Goal: Information Seeking & Learning: Find specific fact

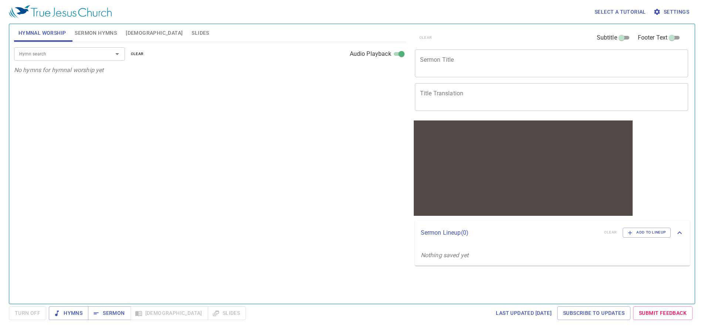
click at [48, 53] on input "Hymn search" at bounding box center [58, 54] width 85 height 9
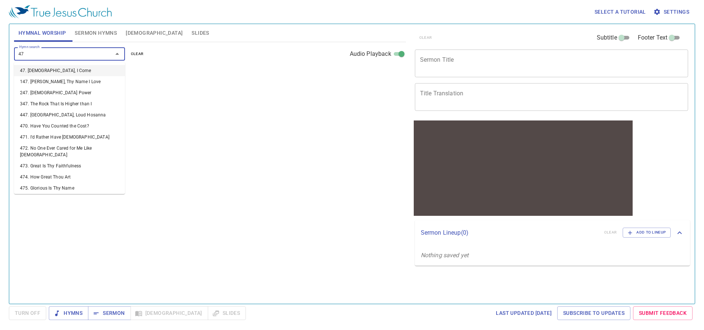
type input "470"
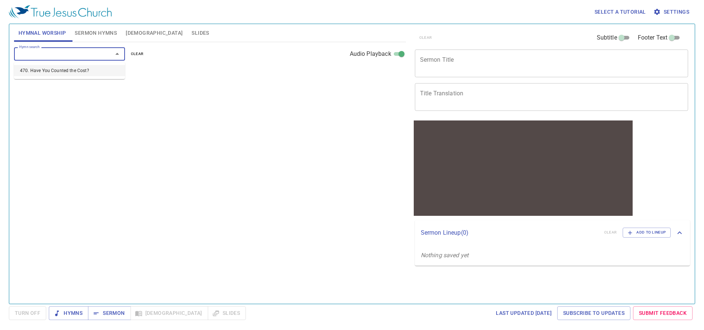
select select "1"
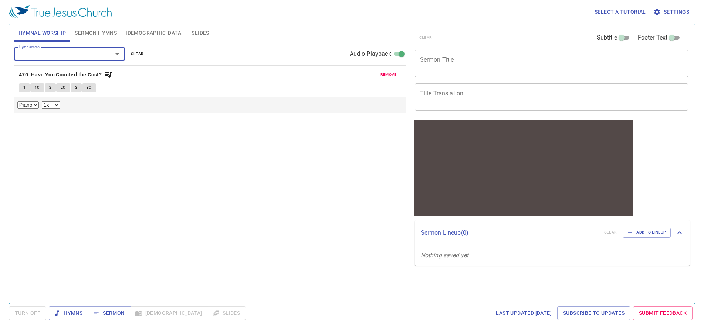
click at [26, 88] on button "1" at bounding box center [24, 87] width 11 height 9
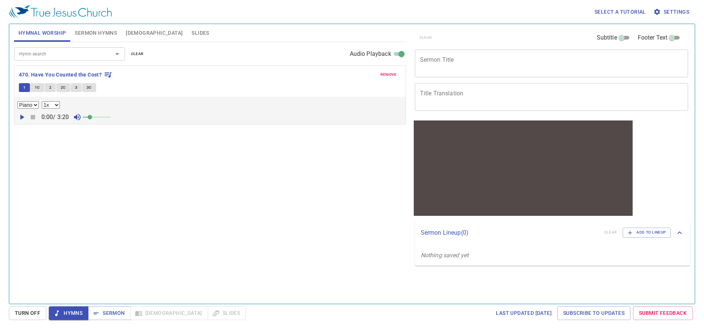
click at [23, 119] on icon "button" at bounding box center [21, 117] width 9 height 9
click at [20, 118] on icon "button" at bounding box center [22, 117] width 4 height 5
click at [83, 56] on input "Hymn search" at bounding box center [58, 54] width 85 height 9
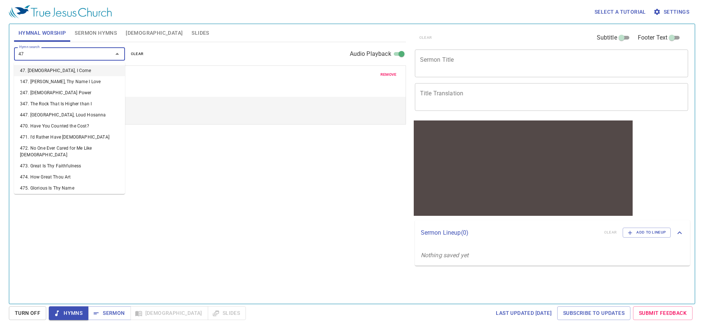
type input "473"
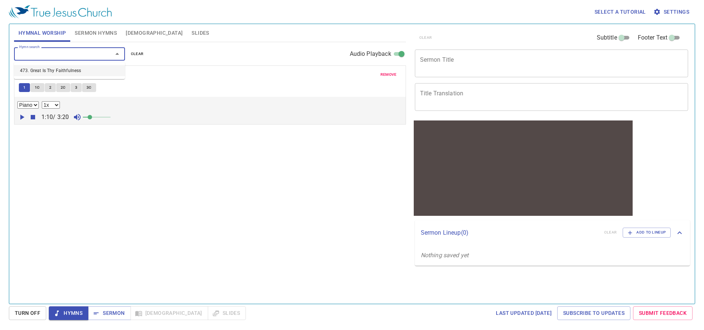
select select "1"
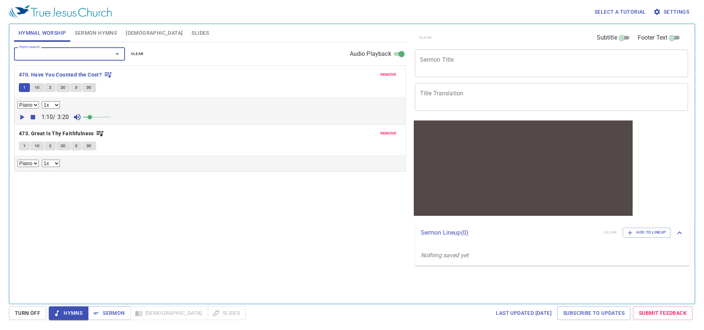
click at [26, 147] on button "1" at bounding box center [24, 146] width 11 height 9
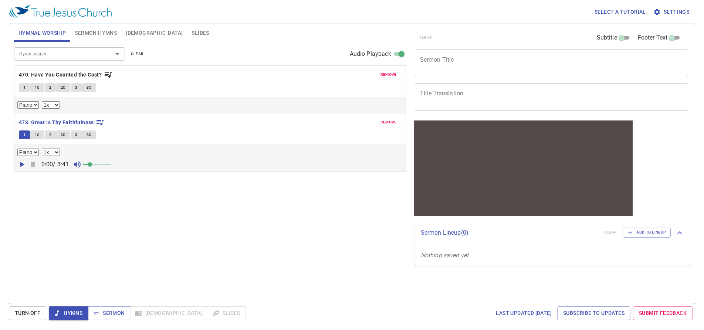
click at [24, 164] on icon "button" at bounding box center [21, 164] width 9 height 9
click at [98, 166] on span at bounding box center [97, 164] width 4 height 4
click at [95, 166] on span at bounding box center [97, 164] width 4 height 4
click at [72, 60] on div "Hymn search" at bounding box center [69, 53] width 111 height 13
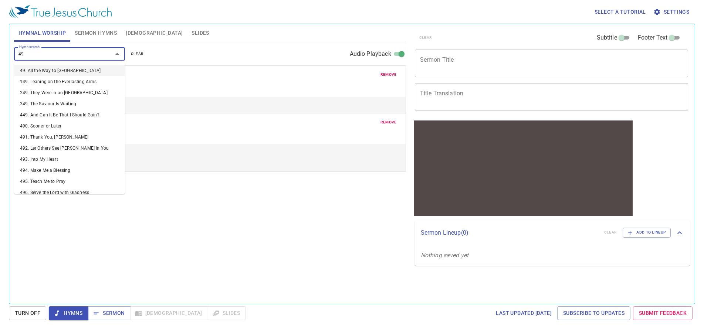
type input "497"
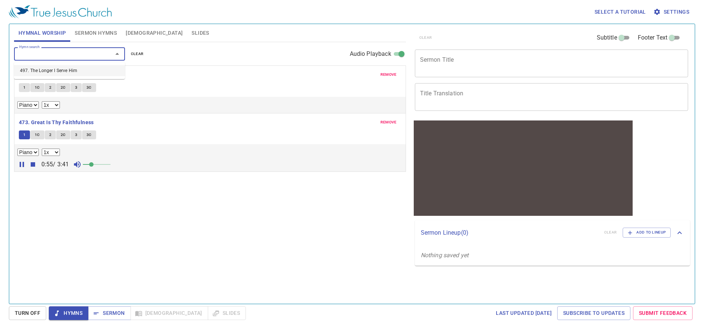
select select "1"
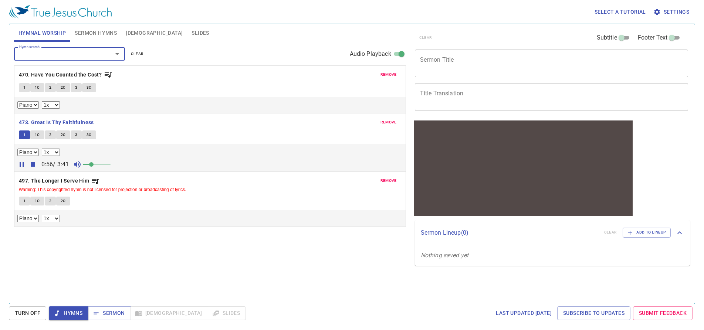
click at [25, 202] on span "1" at bounding box center [24, 201] width 2 height 7
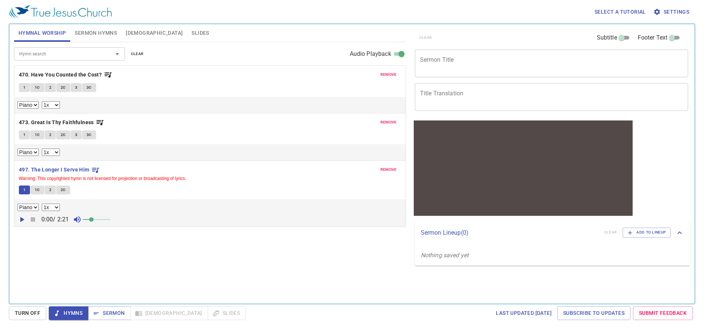
click at [22, 222] on icon "button" at bounding box center [21, 219] width 9 height 9
click at [94, 221] on span at bounding box center [91, 219] width 4 height 4
click at [23, 224] on icon "button" at bounding box center [21, 219] width 9 height 9
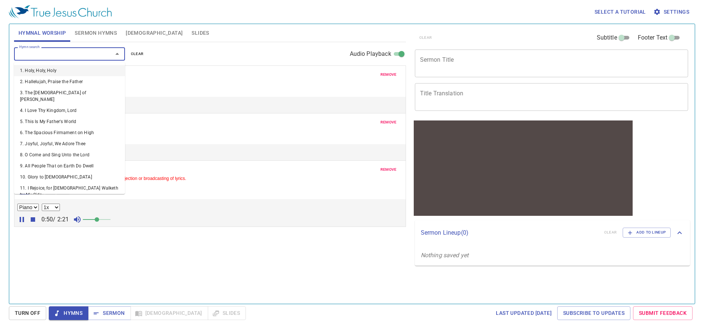
click at [94, 57] on input "Hymn search" at bounding box center [58, 54] width 85 height 9
type input "501"
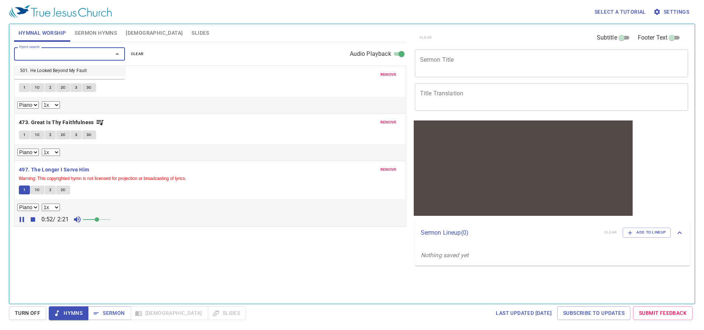
select select "1"
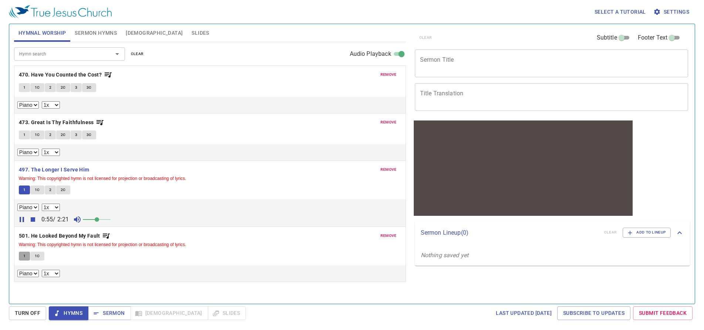
click at [23, 255] on span "1" at bounding box center [24, 256] width 2 height 7
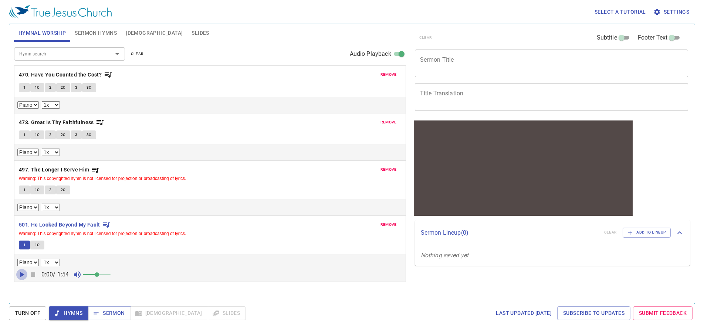
click at [23, 276] on icon "button" at bounding box center [22, 274] width 4 height 5
click at [390, 122] on span "remove" at bounding box center [388, 122] width 16 height 7
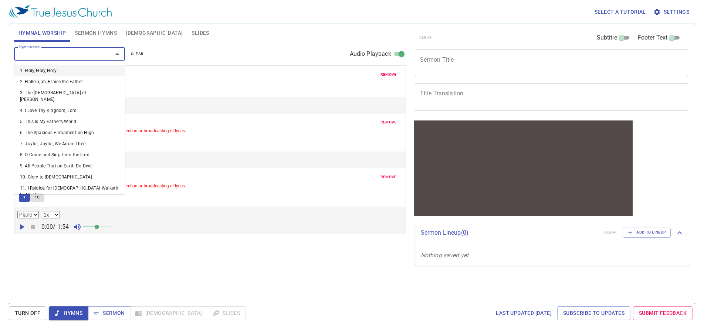
click at [89, 55] on input "Hymn search" at bounding box center [58, 54] width 85 height 9
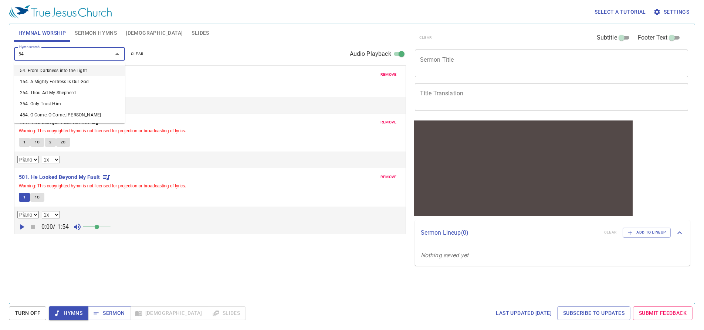
type input "5"
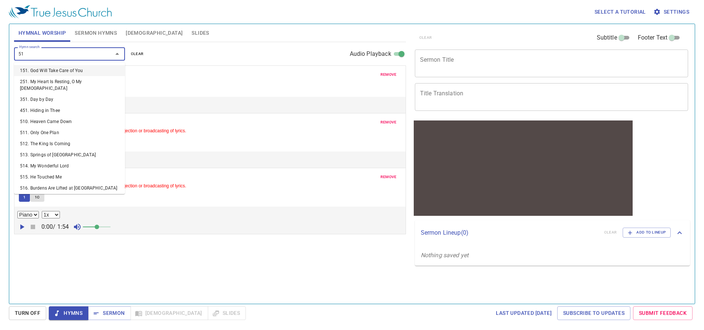
type input "514"
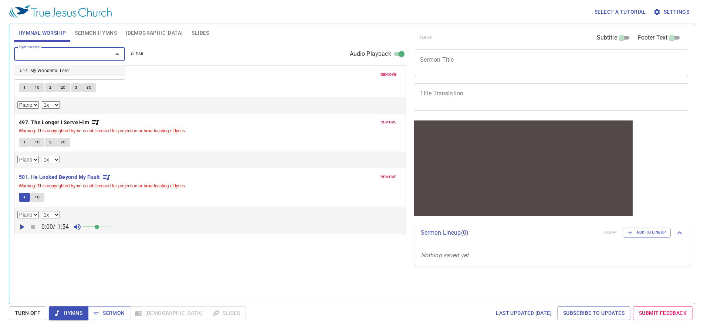
select select "1"
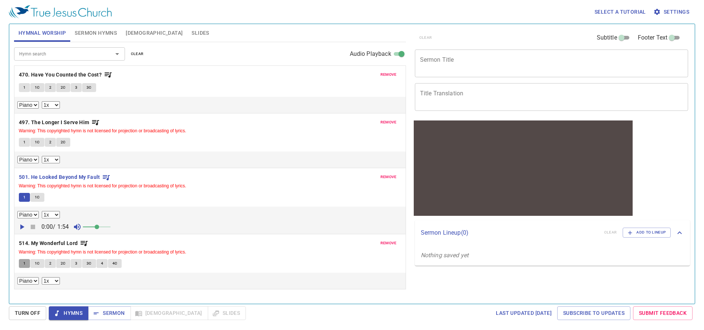
click at [25, 265] on span "1" at bounding box center [24, 263] width 2 height 7
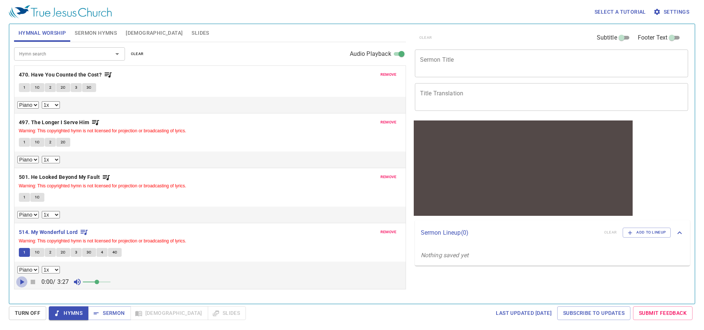
click at [20, 282] on icon "button" at bounding box center [21, 282] width 9 height 9
click at [99, 283] on span at bounding box center [97, 282] width 4 height 4
click at [21, 283] on icon "button" at bounding box center [21, 282] width 9 height 9
click at [23, 253] on span "1" at bounding box center [24, 252] width 2 height 7
click at [389, 235] on span "remove" at bounding box center [388, 232] width 16 height 7
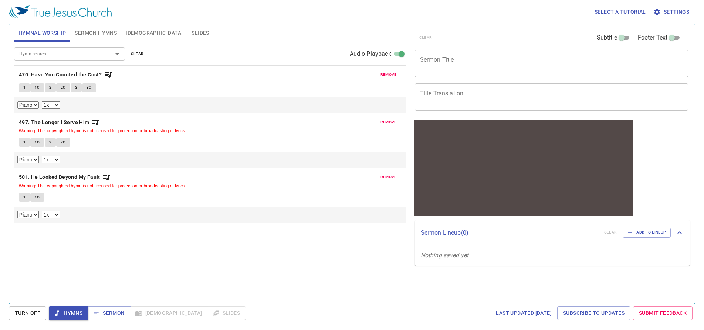
click at [80, 57] on input "Hymn search" at bounding box center [58, 54] width 85 height 9
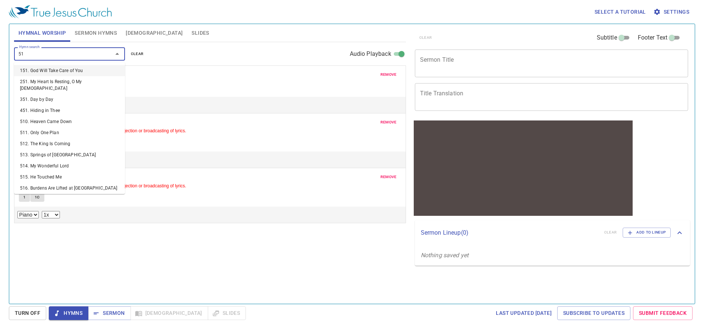
type input "514"
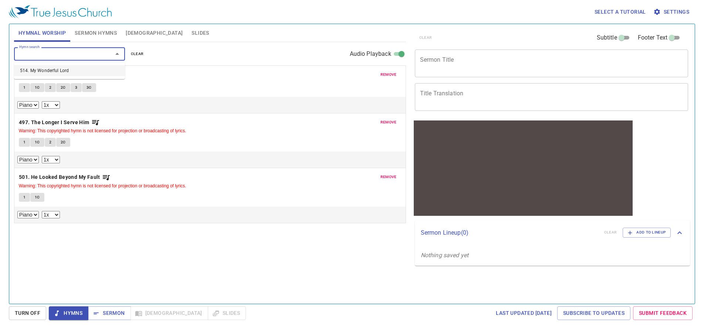
select select "1"
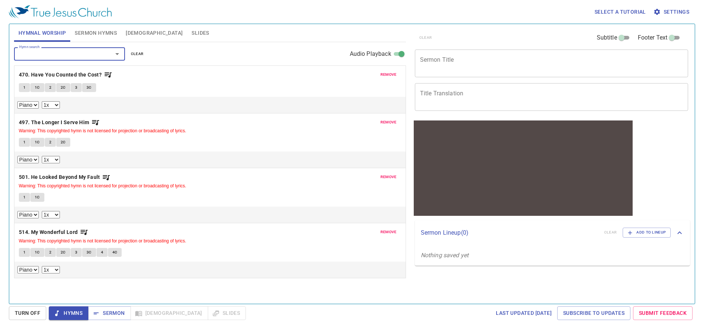
click at [393, 75] on span "remove" at bounding box center [388, 74] width 16 height 7
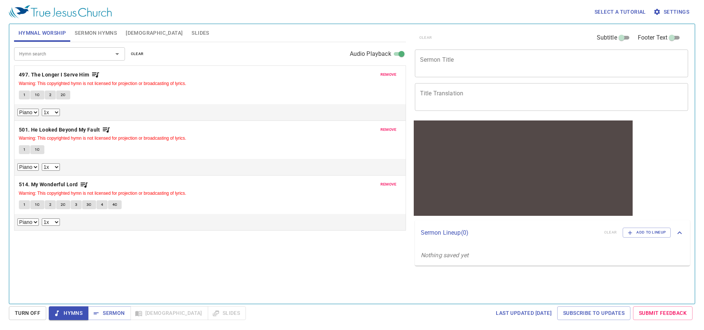
click at [395, 74] on span "remove" at bounding box center [388, 74] width 16 height 7
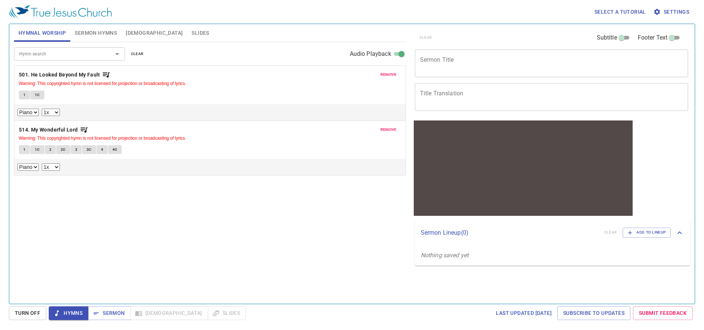
click at [77, 56] on input "Hymn search" at bounding box center [58, 54] width 85 height 9
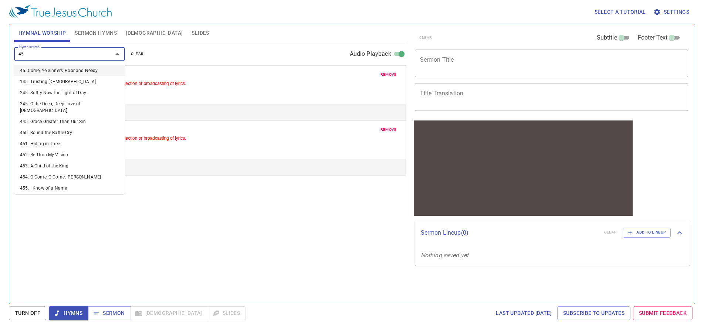
type input "452"
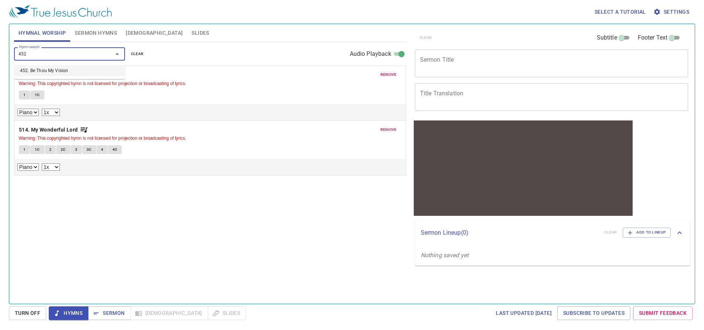
select select "1"
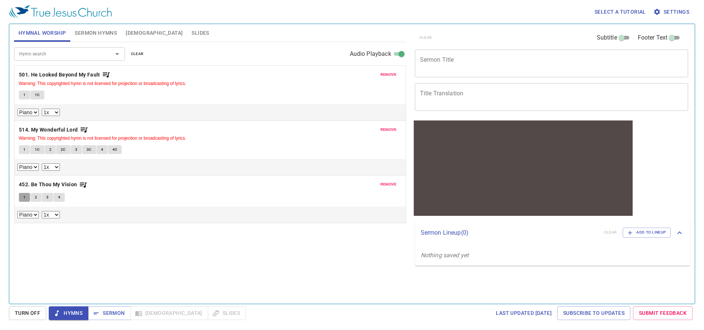
click at [23, 197] on button "1" at bounding box center [24, 197] width 11 height 9
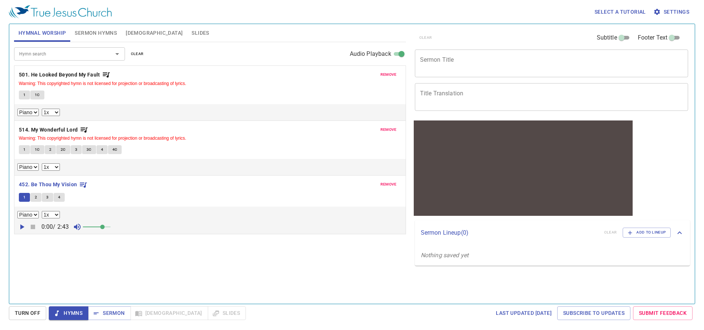
click at [23, 223] on icon "button" at bounding box center [21, 227] width 9 height 9
click at [99, 228] on span at bounding box center [97, 227] width 4 height 4
click at [27, 153] on button "1" at bounding box center [24, 149] width 11 height 9
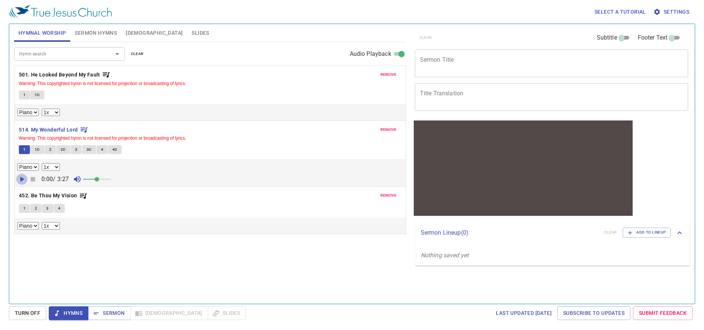
click at [20, 179] on icon "button" at bounding box center [21, 179] width 9 height 9
click at [102, 180] on span at bounding box center [99, 179] width 4 height 4
click at [24, 98] on button "1" at bounding box center [24, 95] width 11 height 9
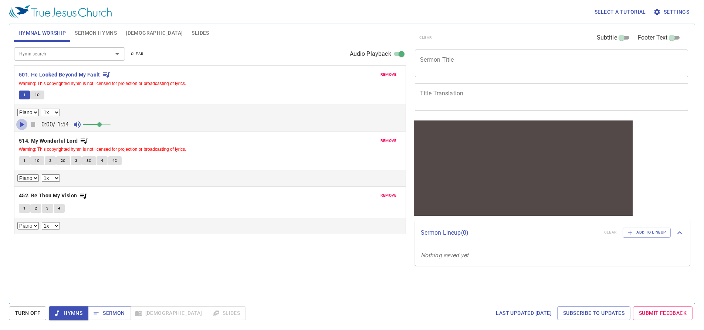
click at [21, 123] on icon "button" at bounding box center [22, 124] width 4 height 5
click at [65, 47] on div "Hymn search Hymn search clear Audio Playback" at bounding box center [210, 54] width 392 height 24
click at [66, 51] on input "Hymn search" at bounding box center [58, 54] width 85 height 9
type input "356"
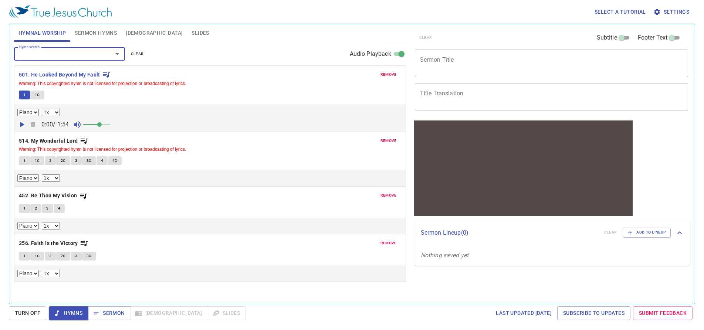
click at [21, 253] on button "1" at bounding box center [24, 256] width 11 height 9
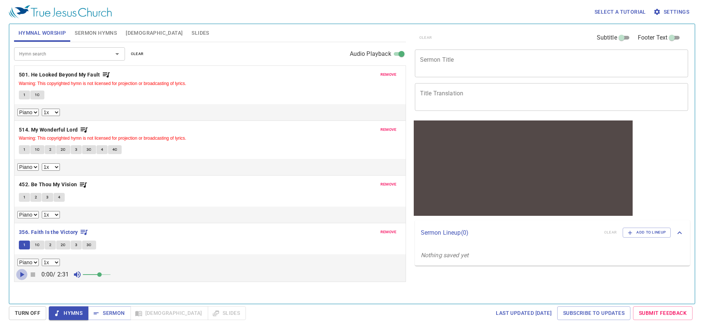
click at [23, 273] on icon "button" at bounding box center [21, 274] width 9 height 9
click at [49, 265] on select "0.6x 0.7x 0.8x 0.9x 1x 1.1x 1.2x 1.3x 1.4x 1.5x 1.7x 2x" at bounding box center [51, 262] width 18 height 7
click at [42, 259] on select "0.6x 0.7x 0.8x 0.9x 1x 1.1x 1.2x 1.3x 1.4x 1.5x 1.7x 2x" at bounding box center [51, 262] width 18 height 7
click at [119, 259] on div "Piano 0.6x 0.7x 0.8x 0.9x 1x 1.1x 1.2x 1.3x 1.4x 1.5x 1.7x 2x" at bounding box center [209, 262] width 385 height 7
click at [49, 266] on select "0.6x 0.7x 0.8x 0.9x 1x 1.1x 1.2x 1.3x 1.4x 1.5x 1.7x 2x" at bounding box center [51, 262] width 18 height 7
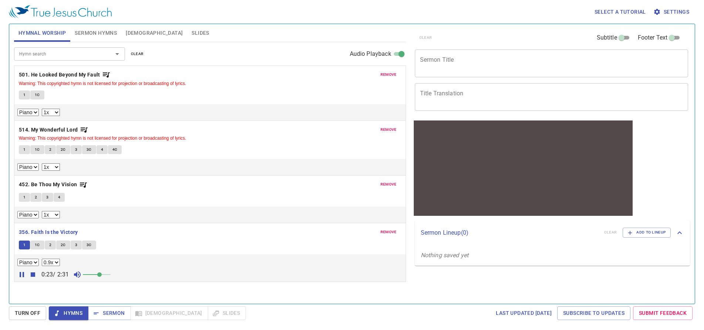
select select "0.8"
click at [42, 259] on select "0.6x 0.7x 0.8x 0.9x 1x 1.1x 1.2x 1.3x 1.4x 1.5x 1.7x 2x" at bounding box center [51, 262] width 18 height 7
